Goal: Task Accomplishment & Management: Complete application form

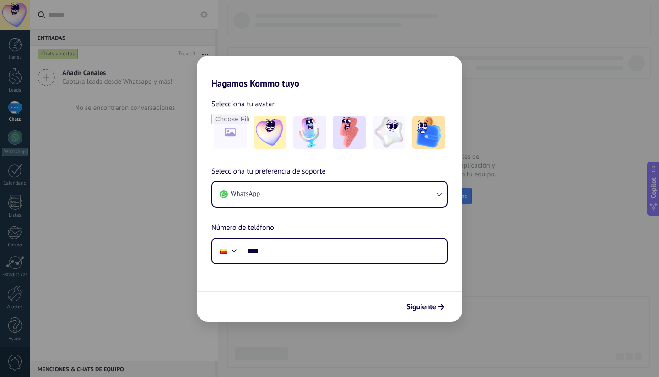
click at [333, 48] on div "Hagamos Kommo tuyo Selecciona tu avatar Selecciona tu preferencia de soporte Wh…" at bounding box center [329, 188] width 659 height 377
click at [429, 307] on span "Siguiente" at bounding box center [421, 306] width 30 height 6
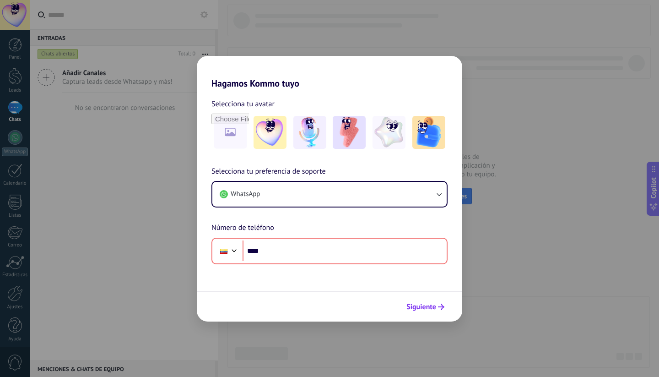
click at [430, 306] on span "Siguiente" at bounding box center [421, 306] width 30 height 6
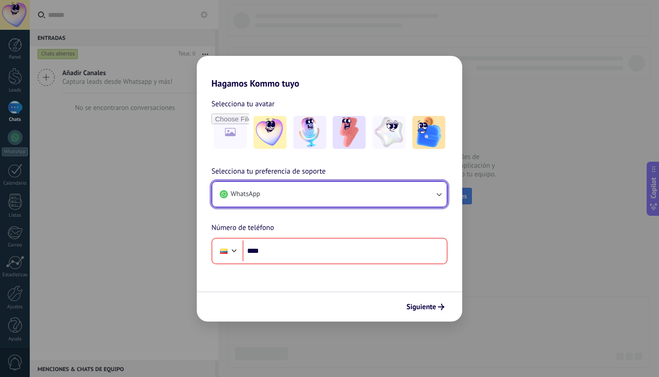
click at [430, 198] on button "WhatsApp" at bounding box center [329, 194] width 234 height 25
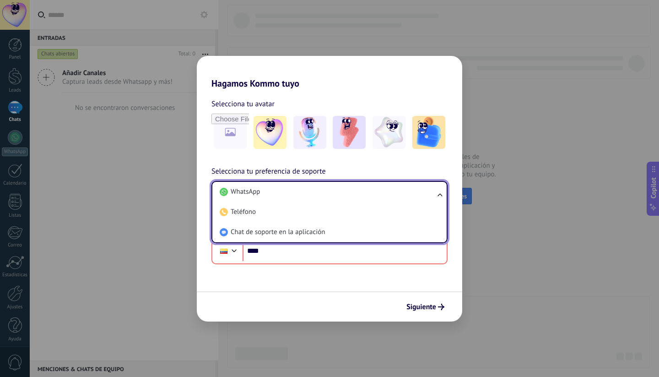
drag, startPoint x: 484, startPoint y: 198, endPoint x: 490, endPoint y: 198, distance: 6.9
click at [484, 198] on div "Hagamos Kommo tuyo Selecciona tu avatar Selecciona tu preferencia de soporte Wh…" at bounding box center [329, 188] width 659 height 377
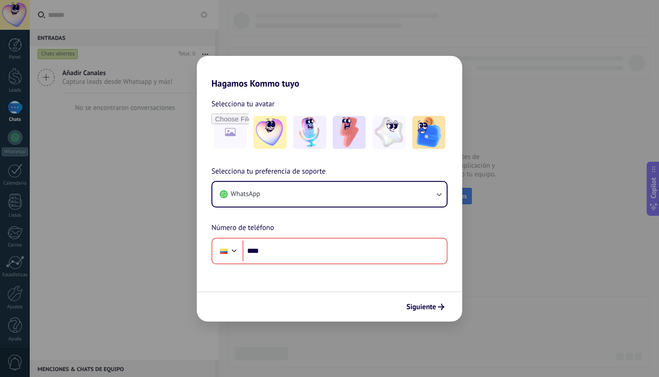
click at [93, 48] on div "Hagamos Kommo tuyo Selecciona tu avatar Selecciona tu preferencia de soporte Wh…" at bounding box center [329, 188] width 659 height 377
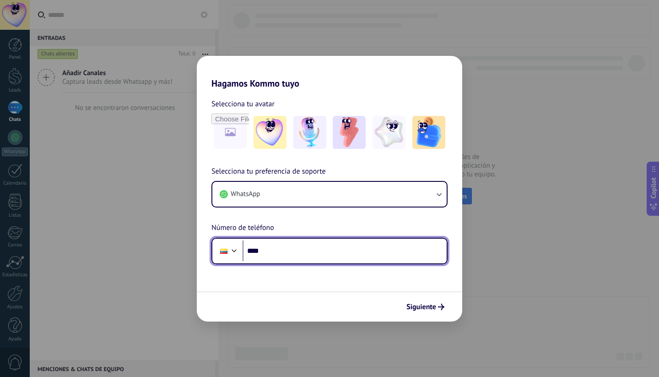
click at [269, 252] on input "****" at bounding box center [344, 250] width 204 height 21
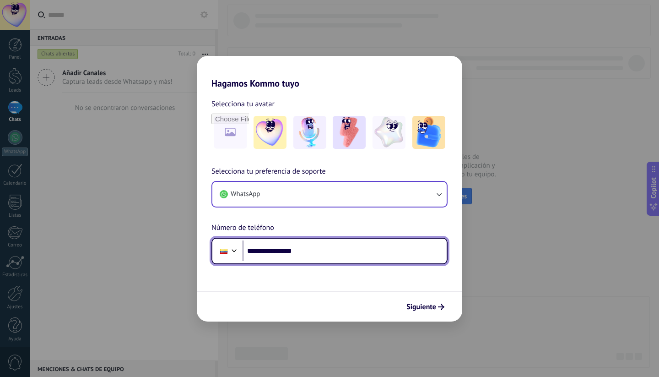
type input "**********"
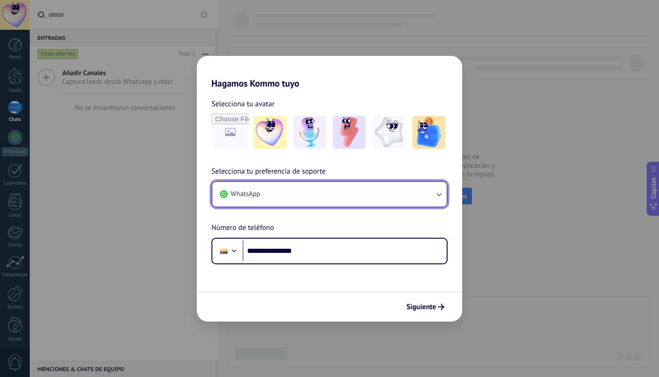
click at [299, 199] on button "WhatsApp" at bounding box center [329, 194] width 234 height 25
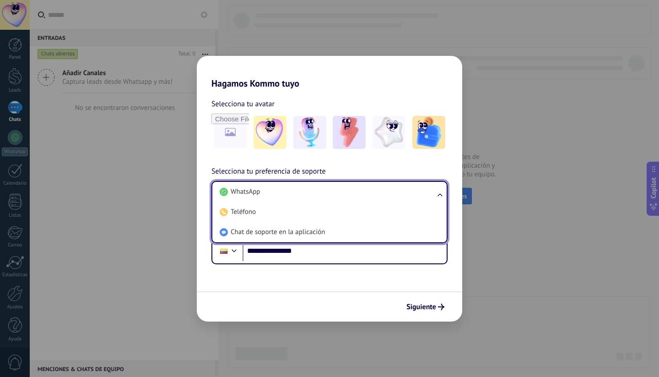
click at [531, 183] on div "**********" at bounding box center [329, 188] width 659 height 377
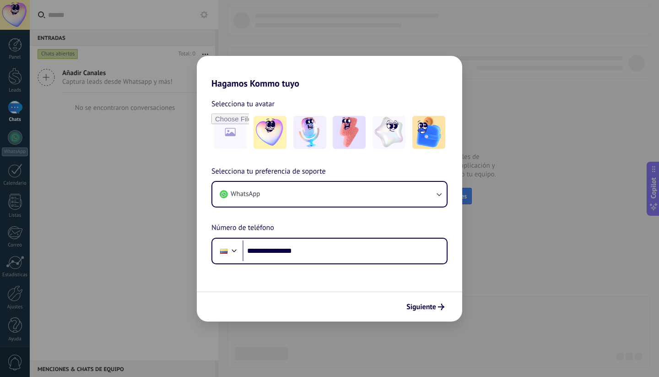
click at [427, 304] on span "Siguiente" at bounding box center [421, 306] width 30 height 6
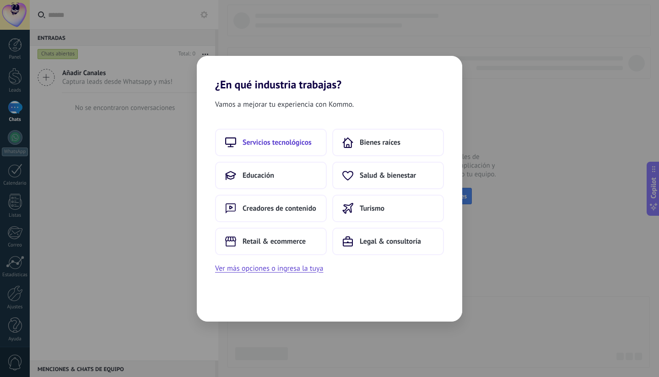
click at [306, 143] on span "Servicios tecnológicos" at bounding box center [276, 142] width 69 height 9
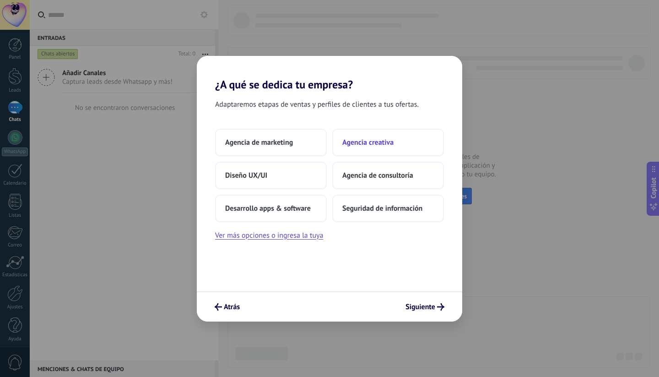
click at [379, 147] on button "Agencia creativa" at bounding box center [388, 142] width 112 height 27
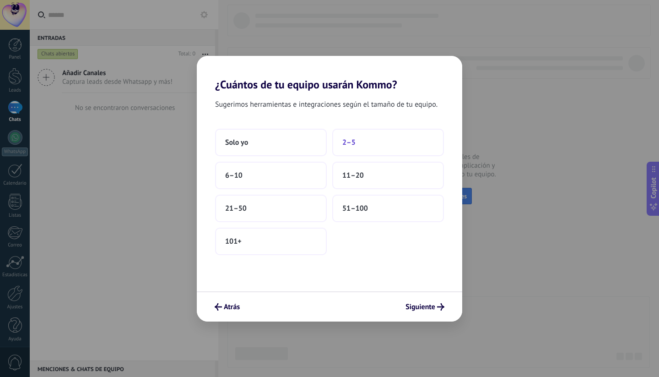
click at [361, 140] on button "2–5" at bounding box center [388, 142] width 112 height 27
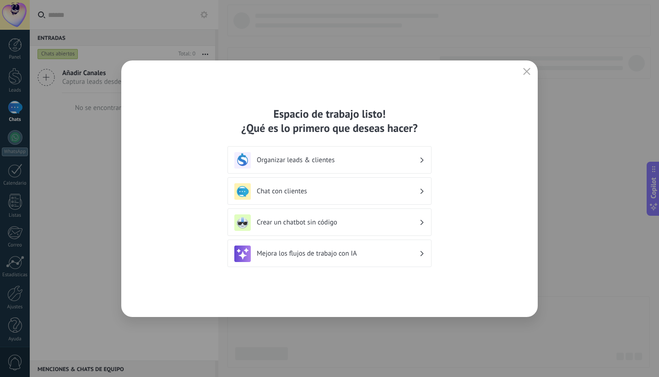
click at [380, 156] on h3 "Organizar leads & clientes" at bounding box center [338, 160] width 162 height 9
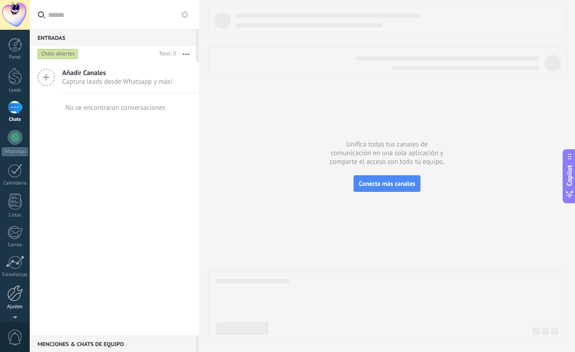
click at [13, 290] on div at bounding box center [15, 293] width 16 height 16
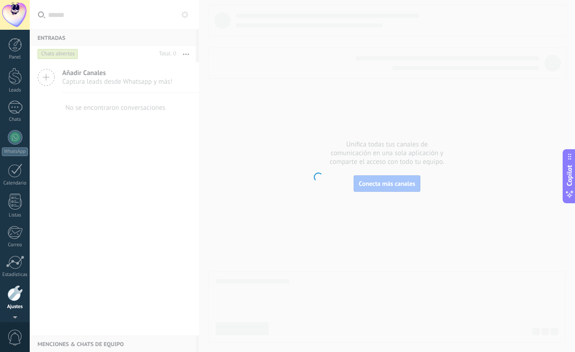
scroll to position [29, 0]
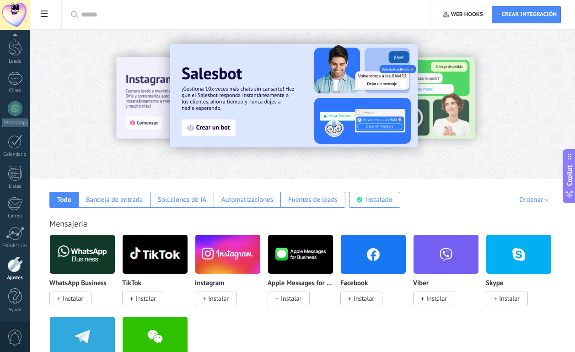
click at [16, 264] on div at bounding box center [15, 264] width 16 height 16
click at [45, 14] on icon at bounding box center [44, 14] width 6 height 6
